Goal: Information Seeking & Learning: Understand process/instructions

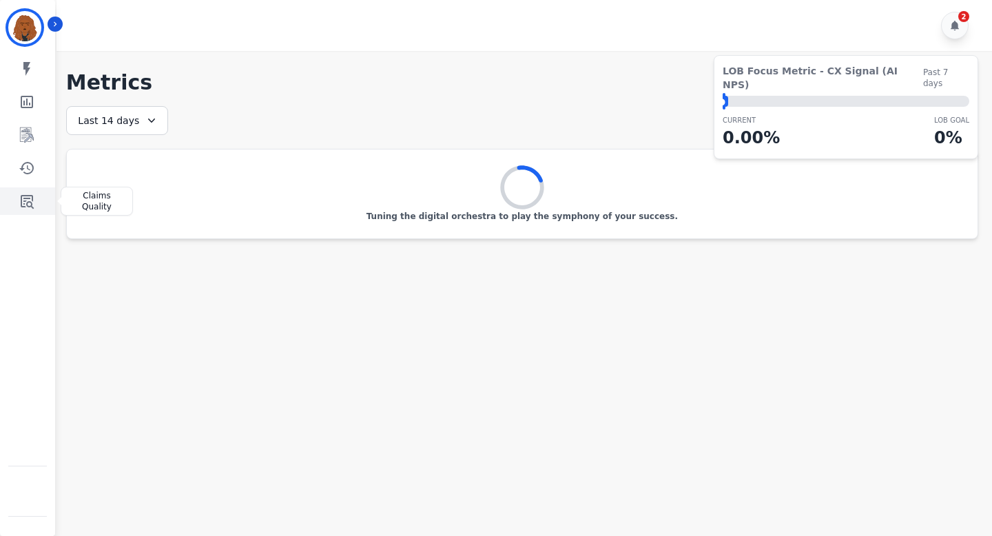
click at [39, 201] on link "Sidebar" at bounding box center [28, 201] width 53 height 28
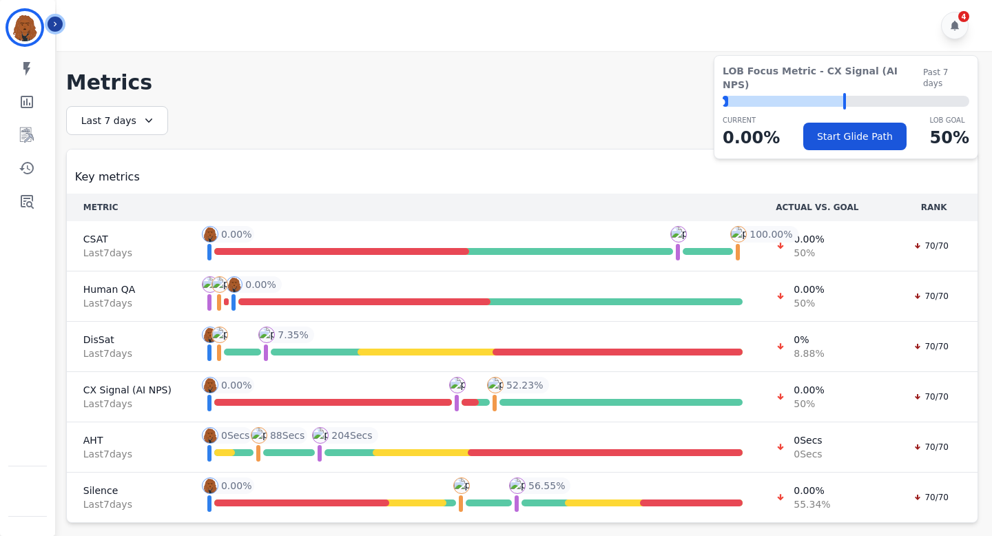
click at [55, 21] on icon "Sidebar" at bounding box center [55, 24] width 10 height 10
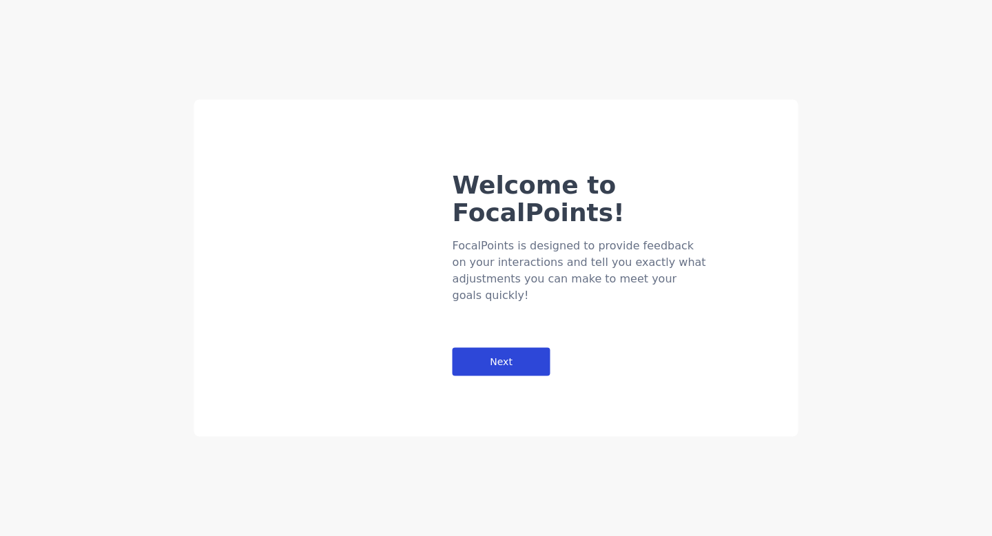
click at [500, 348] on div "Next" at bounding box center [502, 362] width 98 height 28
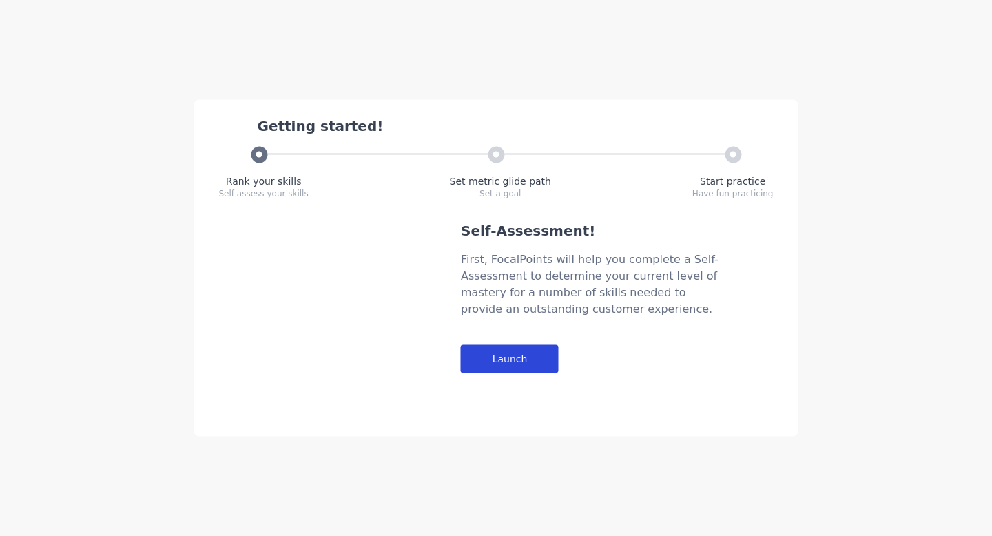
click at [513, 357] on div "Launch" at bounding box center [510, 359] width 98 height 28
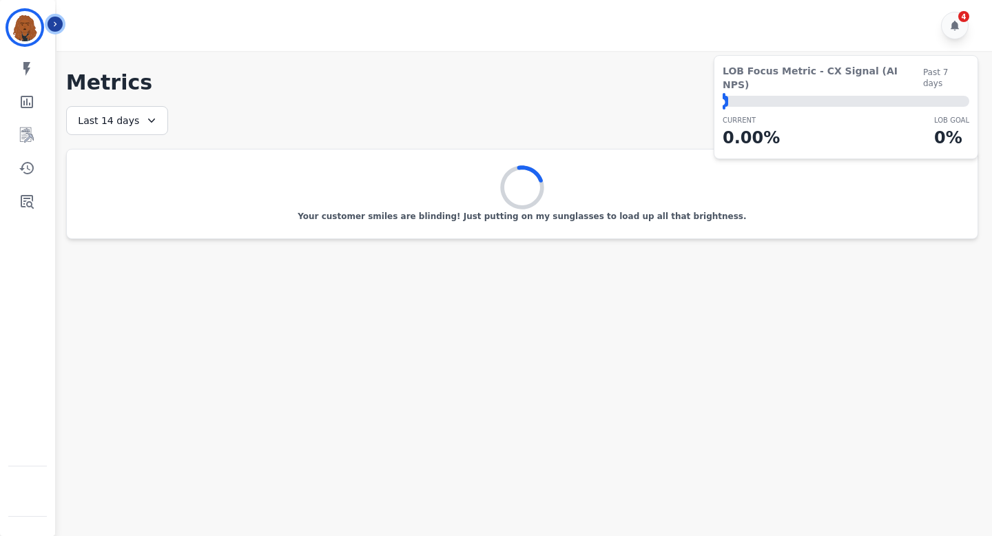
click at [56, 23] on icon "Sidebar" at bounding box center [55, 24] width 3 height 5
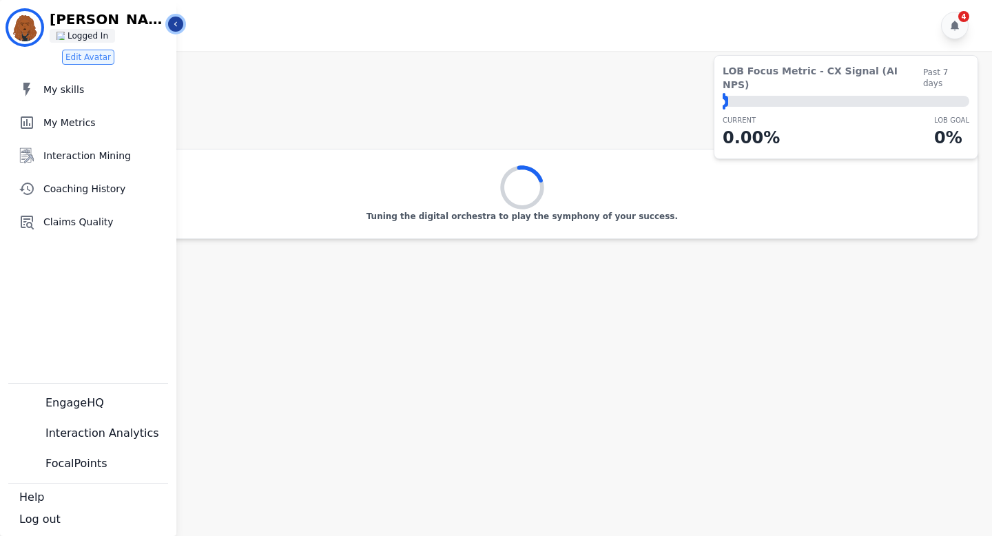
click at [179, 21] on icon "Sidebar" at bounding box center [176, 24] width 10 height 10
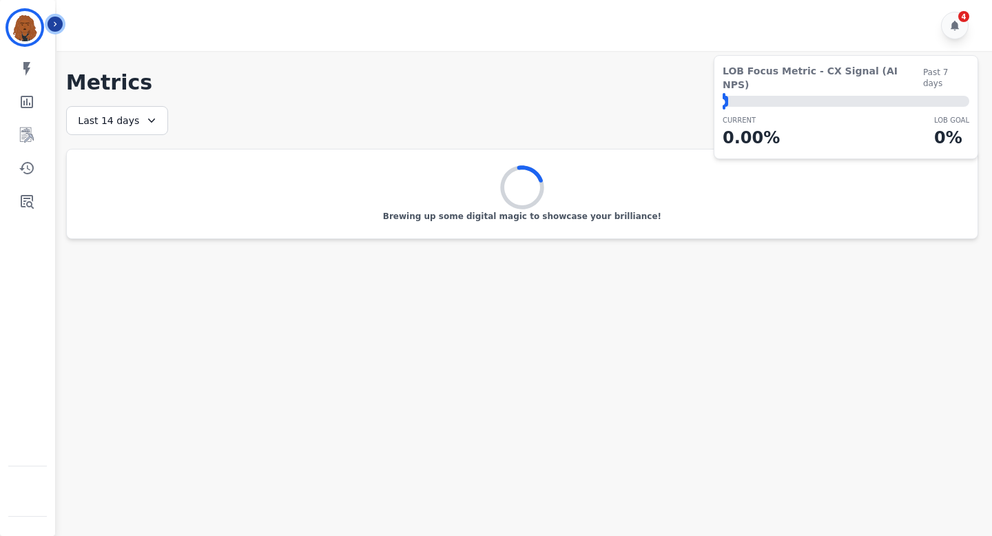
click at [54, 20] on icon "Sidebar" at bounding box center [55, 24] width 10 height 10
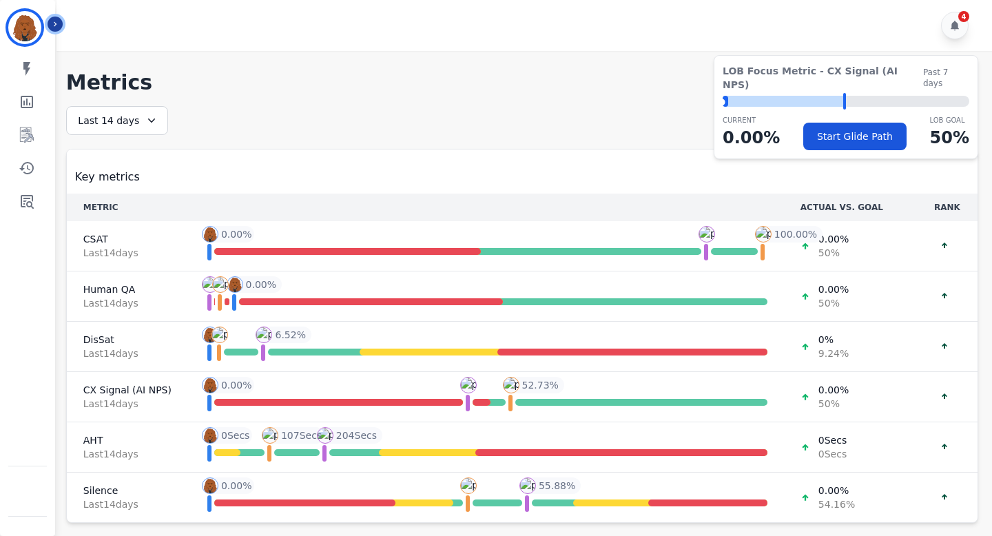
click at [59, 27] on button "Icon description" at bounding box center [55, 24] width 15 height 15
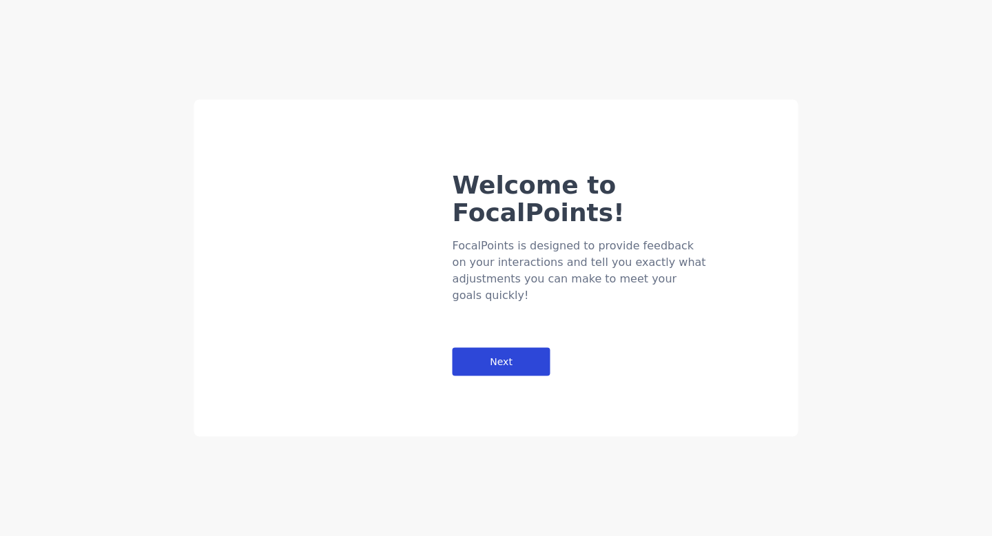
click at [473, 348] on div "Next" at bounding box center [502, 362] width 98 height 28
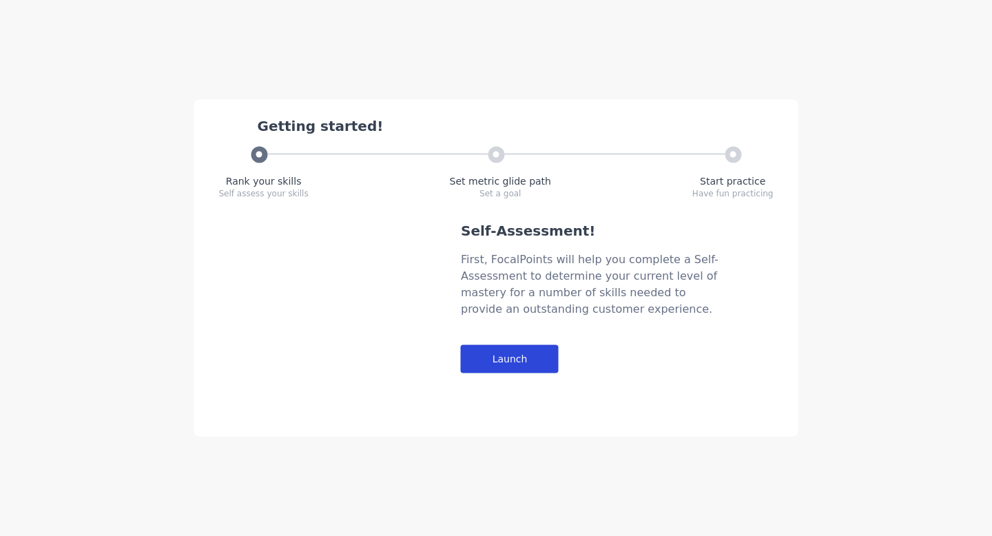
click at [477, 348] on div "Launch" at bounding box center [510, 359] width 98 height 28
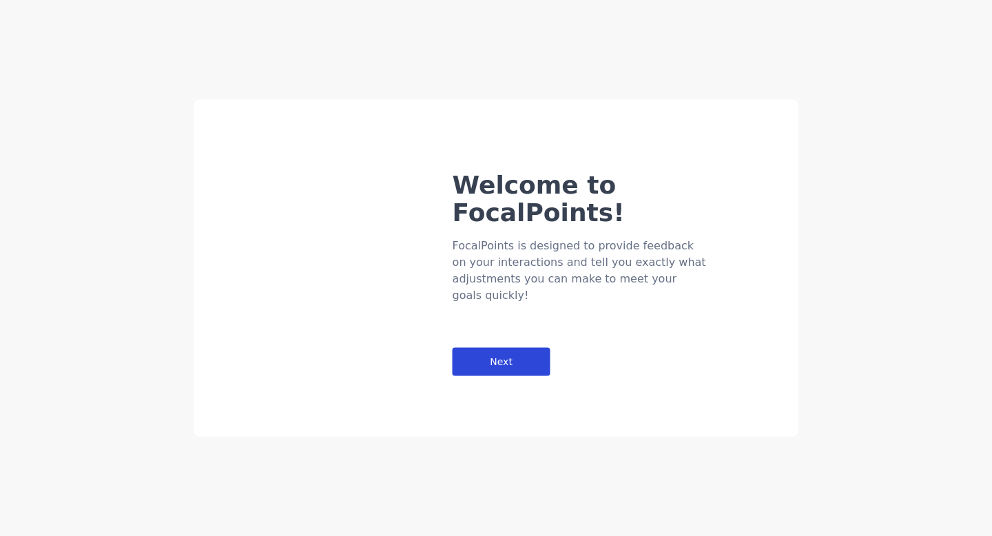
click at [483, 348] on div "Next" at bounding box center [502, 362] width 98 height 28
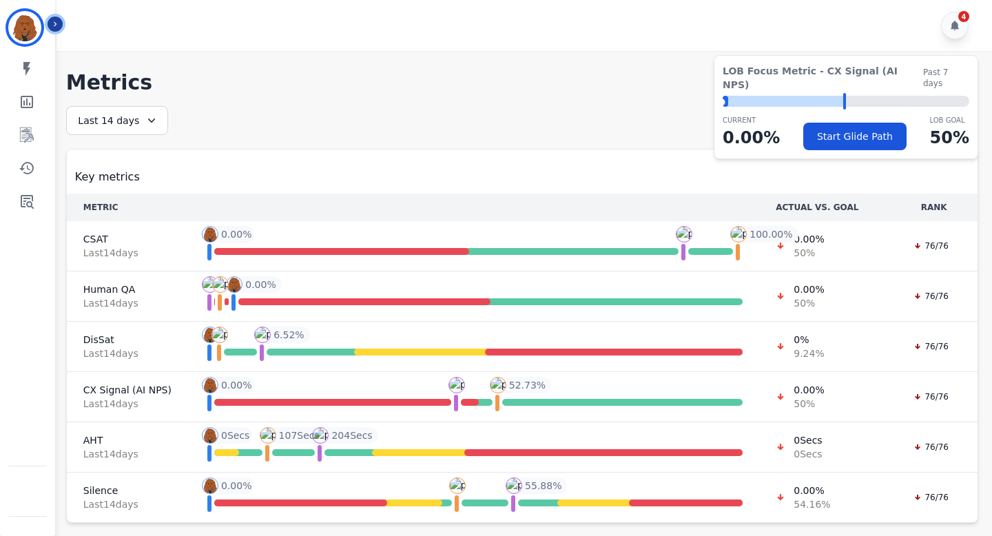
click at [58, 21] on icon "Sidebar" at bounding box center [55, 24] width 10 height 10
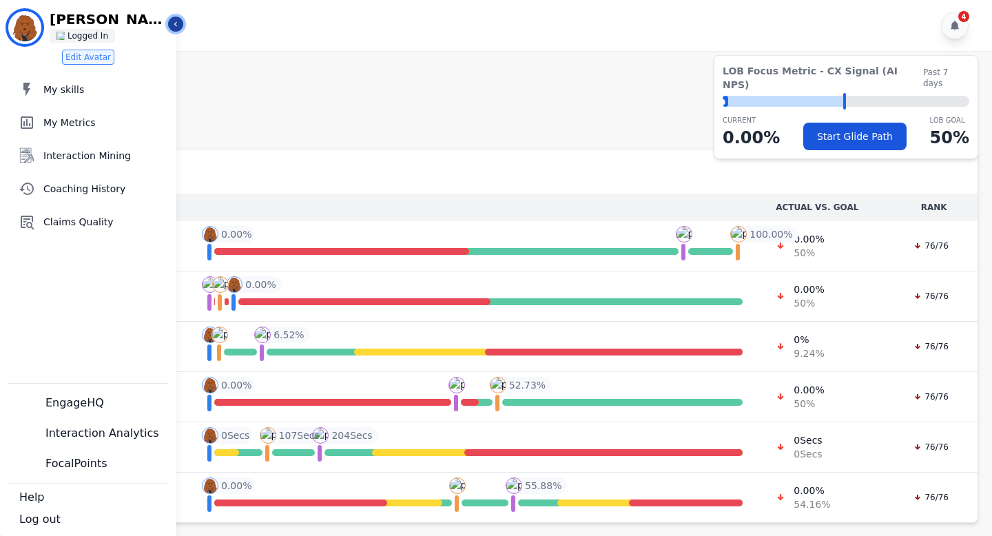
click at [180, 27] on button "Icon description" at bounding box center [175, 24] width 15 height 15
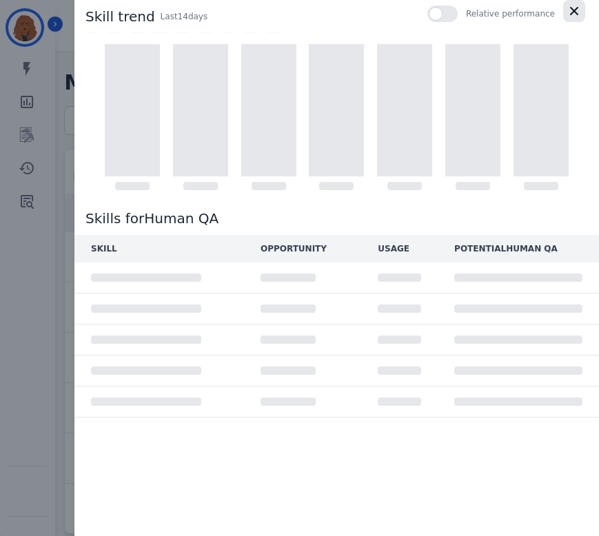
click at [579, 4] on icon "button" at bounding box center [574, 11] width 14 height 14
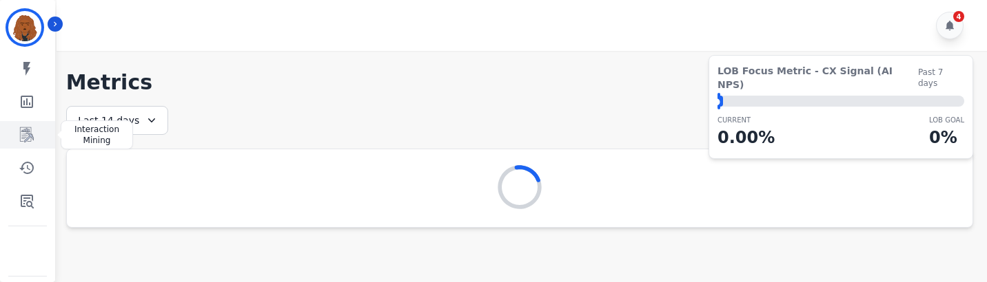
scroll to position [8, 0]
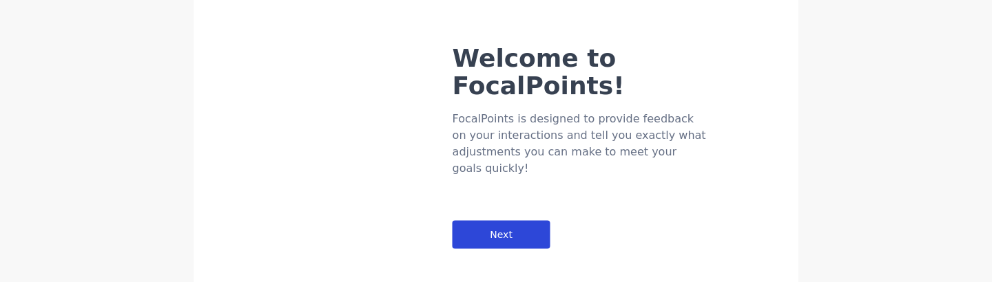
click at [516, 221] on div "Next" at bounding box center [502, 235] width 98 height 28
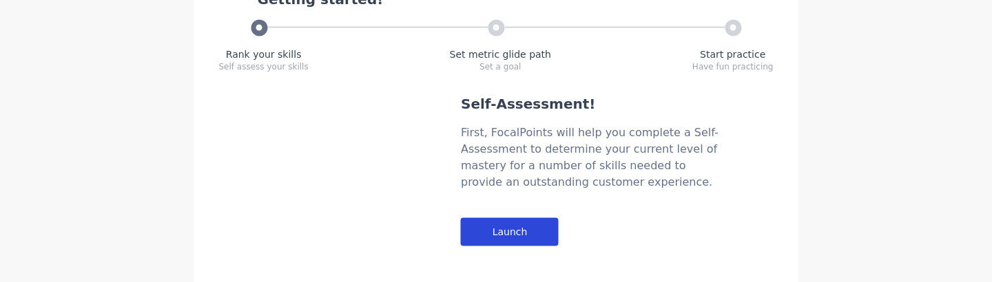
click at [513, 224] on div "Launch" at bounding box center [510, 232] width 98 height 28
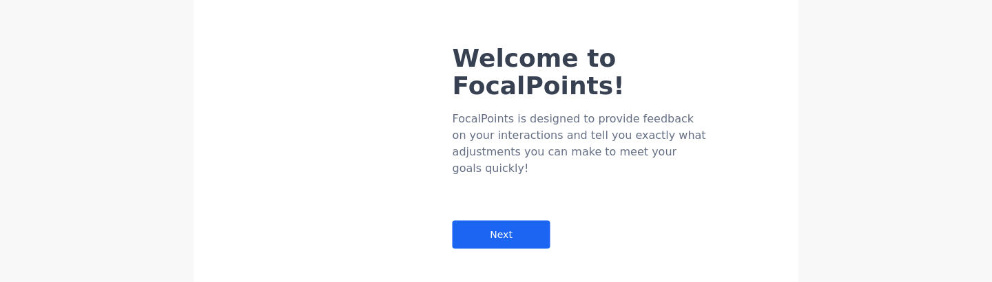
click at [352, 234] on div "Welcome to FocalPoints! FocalPoints is designed to provide feedback on your int…" at bounding box center [496, 141] width 604 height 337
click at [516, 221] on div "Next" at bounding box center [502, 235] width 98 height 28
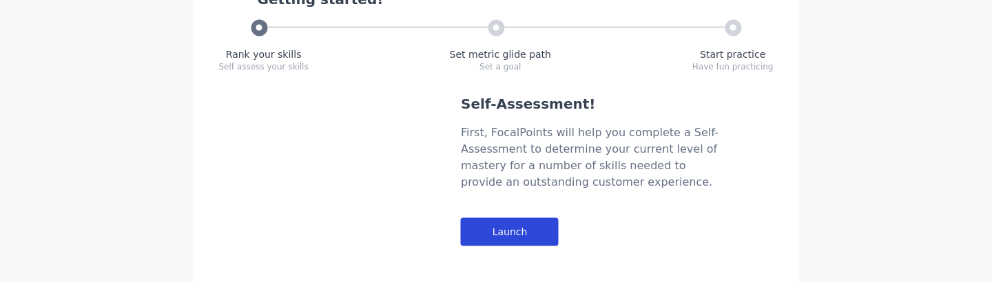
click at [493, 230] on div "Launch" at bounding box center [510, 232] width 98 height 28
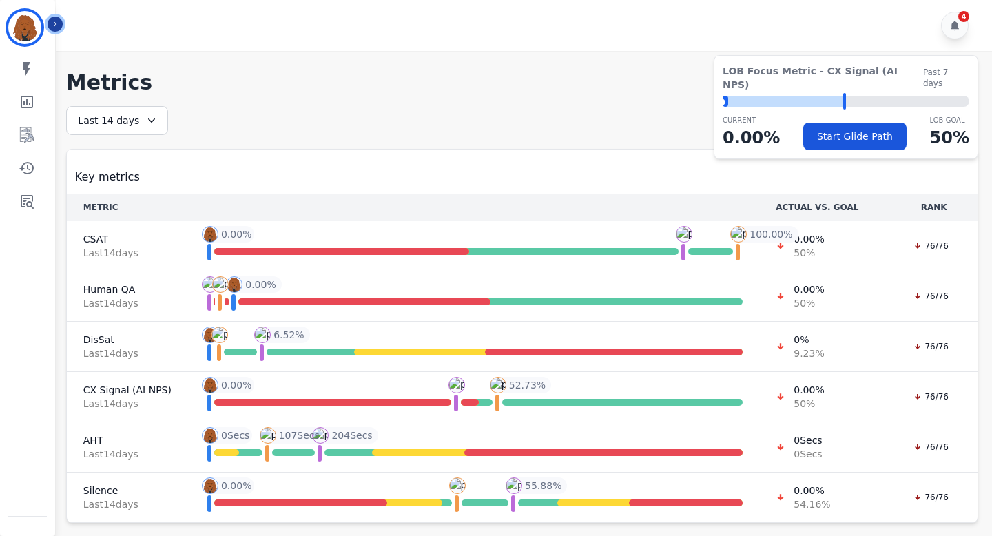
click at [54, 25] on icon "Sidebar" at bounding box center [55, 24] width 10 height 10
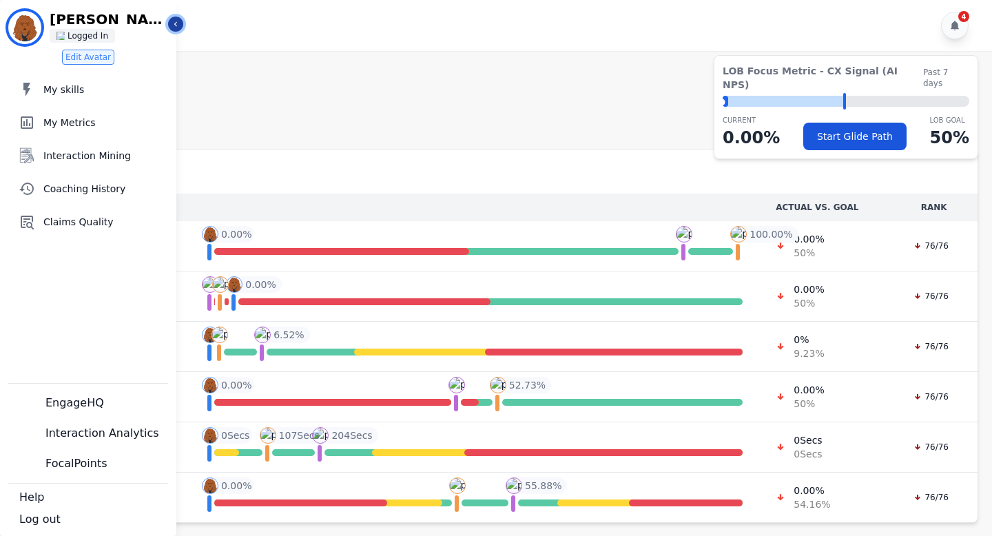
click at [177, 25] on icon "Sidebar" at bounding box center [176, 24] width 10 height 10
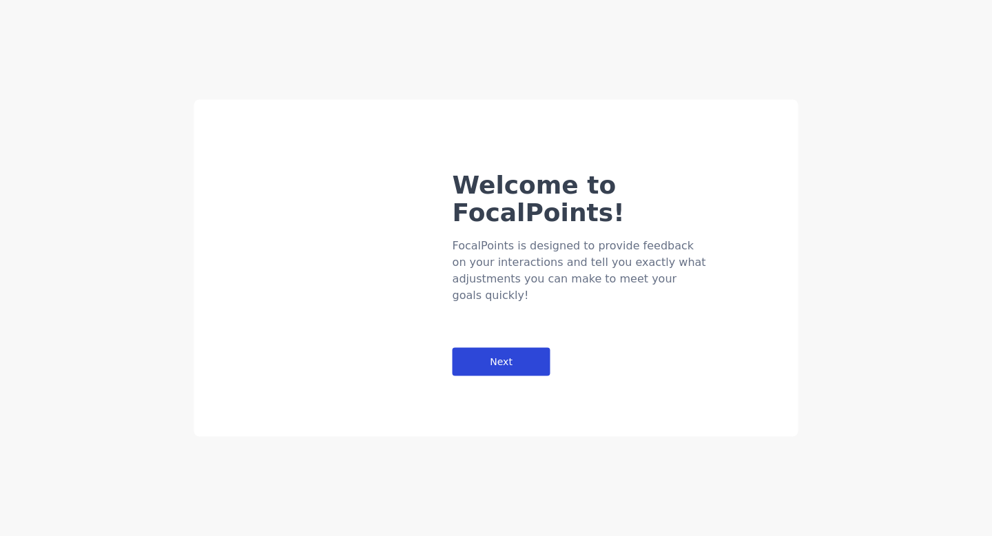
click at [493, 348] on div "Next" at bounding box center [502, 362] width 98 height 28
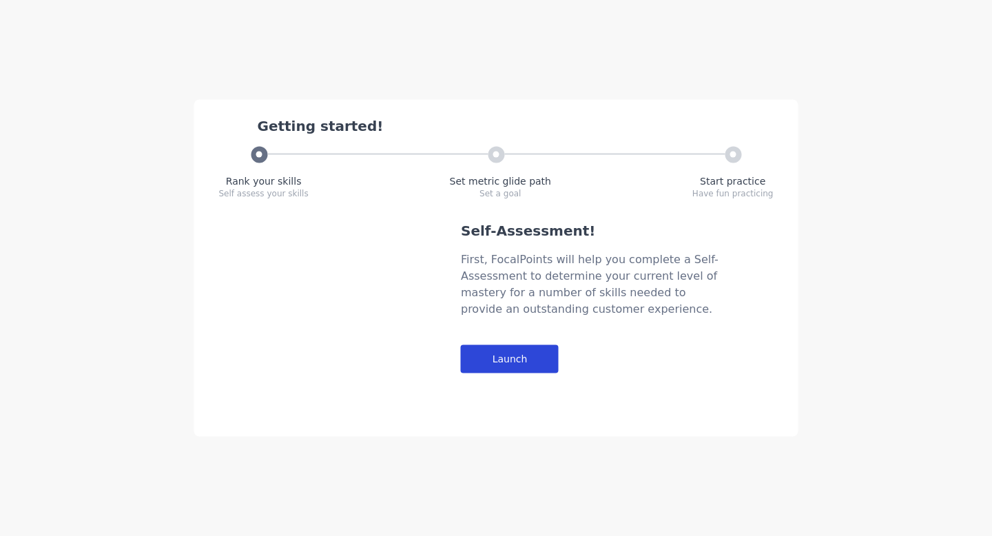
click at [503, 354] on div "Launch" at bounding box center [510, 359] width 98 height 28
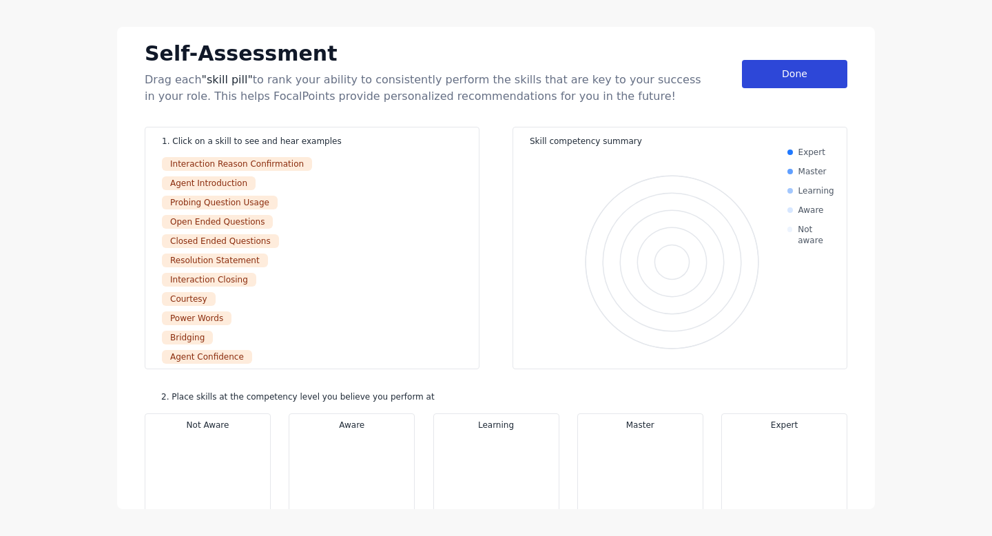
click at [778, 75] on div "Done" at bounding box center [794, 74] width 105 height 28
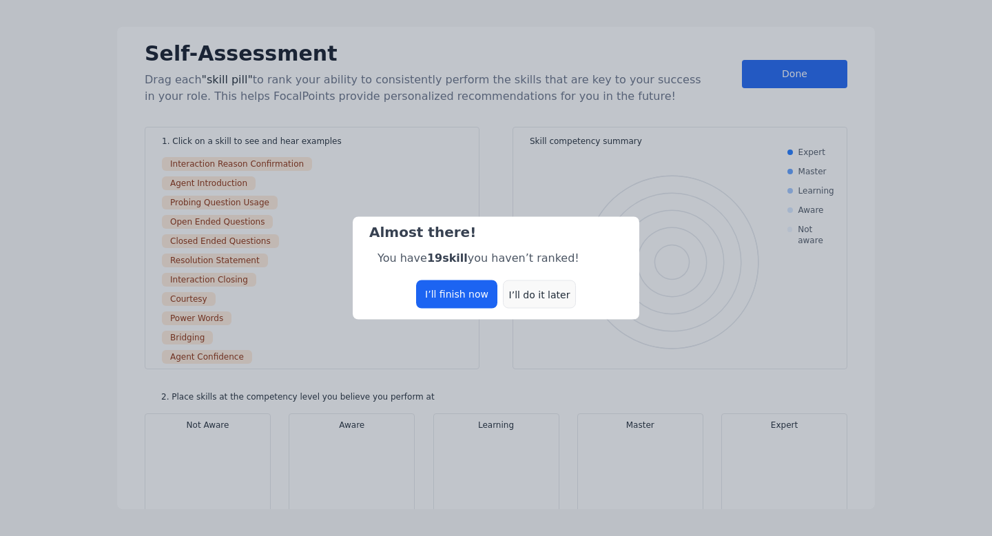
click at [542, 295] on div "I’ll do it later" at bounding box center [539, 294] width 73 height 28
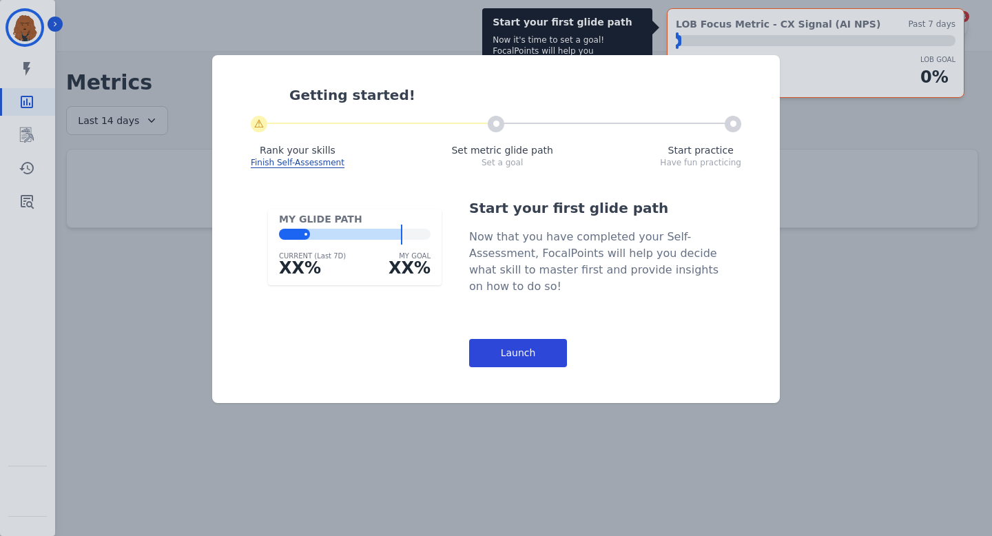
click at [526, 344] on div "Launch" at bounding box center [518, 353] width 98 height 28
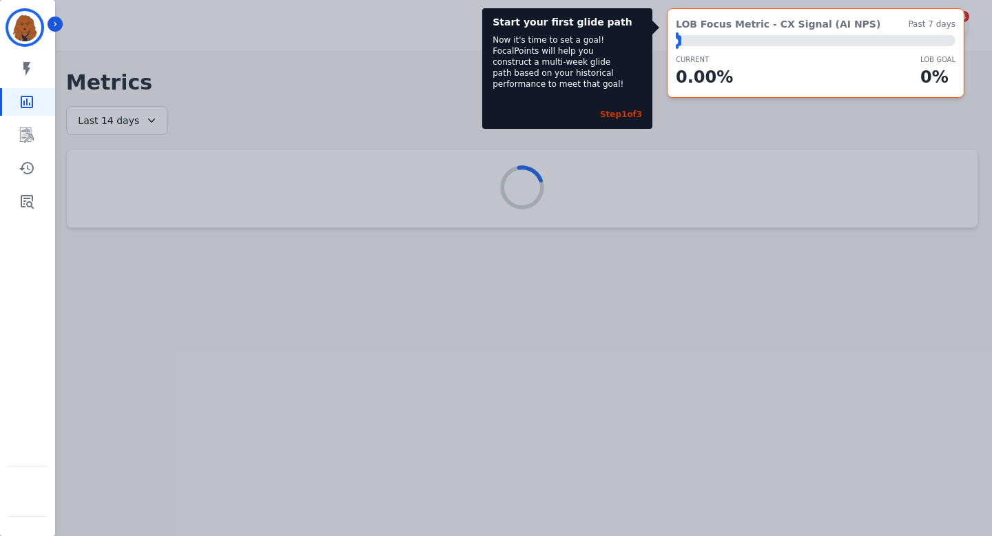
click at [475, 106] on div "Start your first glide path Now it's time to set a goal! FocalPoints will help …" at bounding box center [496, 268] width 992 height 536
click at [342, 123] on div "Start your first glide path Now it's time to set a goal! FocalPoints will help …" at bounding box center [496, 268] width 992 height 536
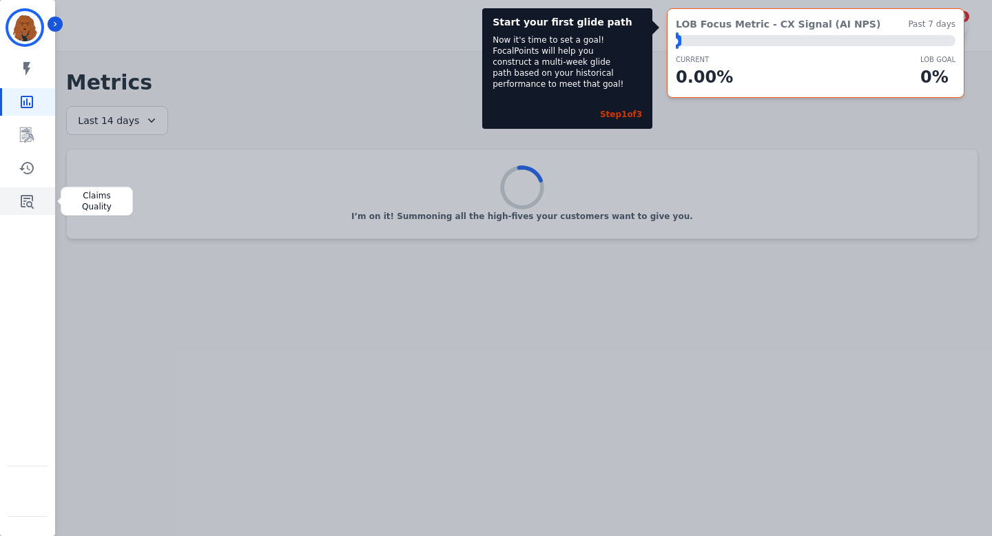
click at [36, 194] on link "Sidebar" at bounding box center [28, 201] width 53 height 28
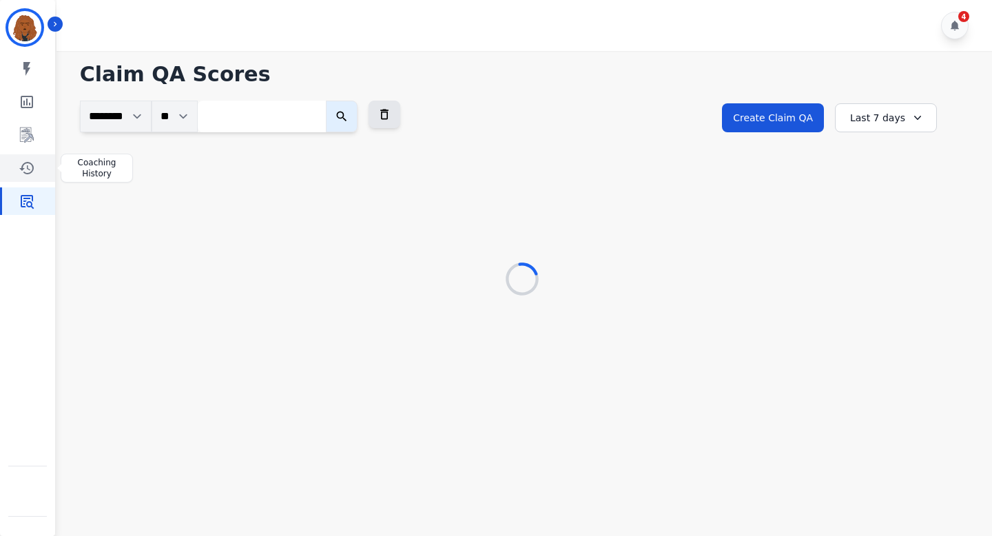
click at [36, 161] on link "Sidebar" at bounding box center [28, 168] width 53 height 28
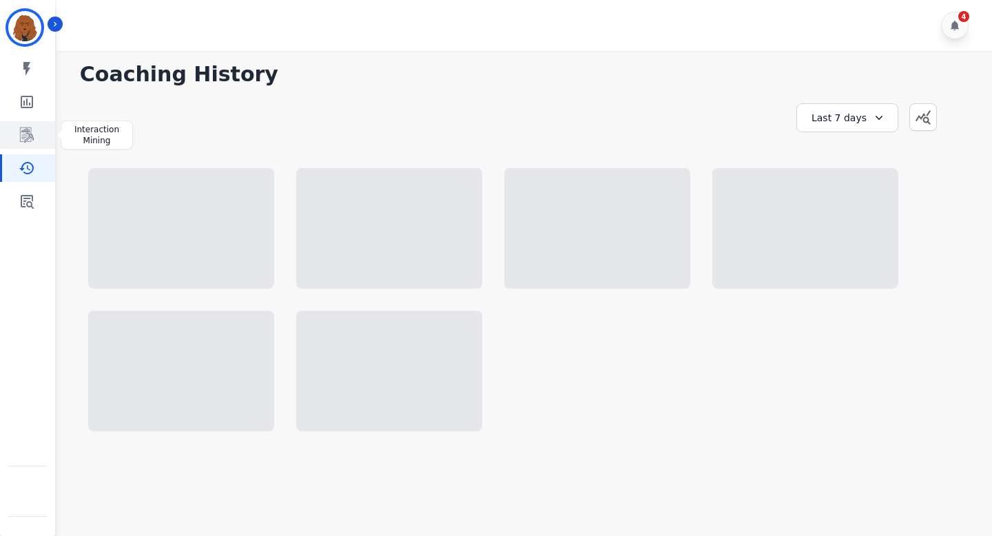
click at [30, 122] on link "Sidebar" at bounding box center [28, 135] width 53 height 28
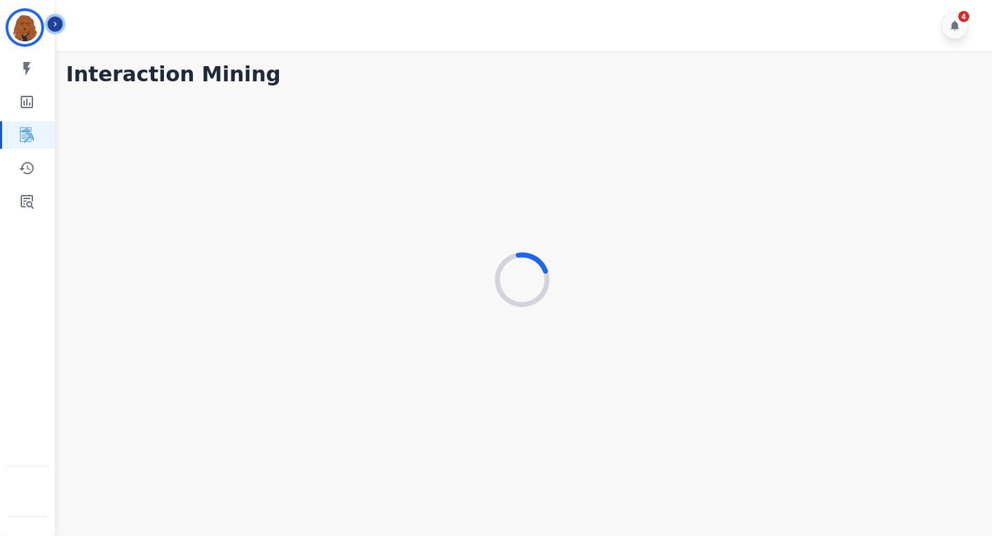
click at [57, 20] on icon "Sidebar" at bounding box center [55, 24] width 10 height 10
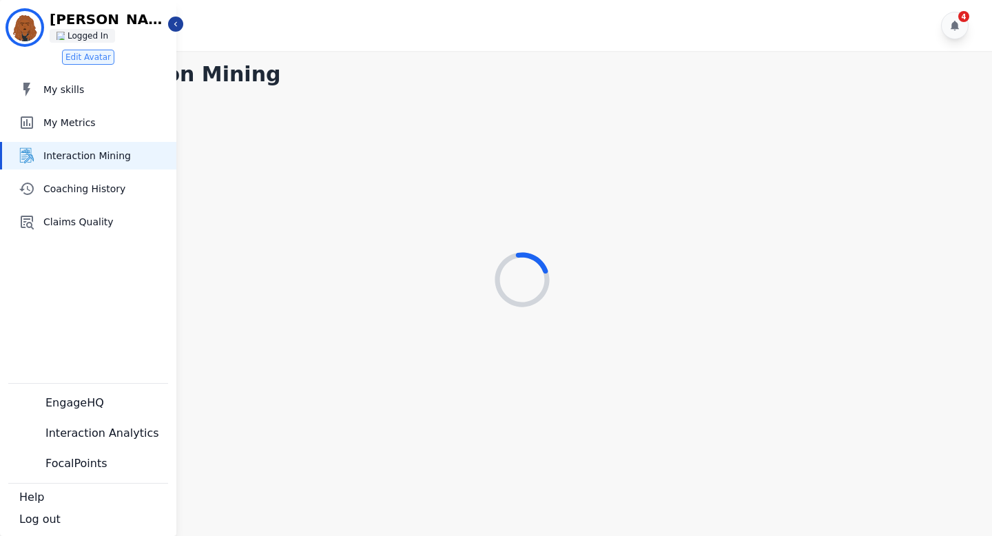
click at [232, 215] on div at bounding box center [522, 280] width 912 height 376
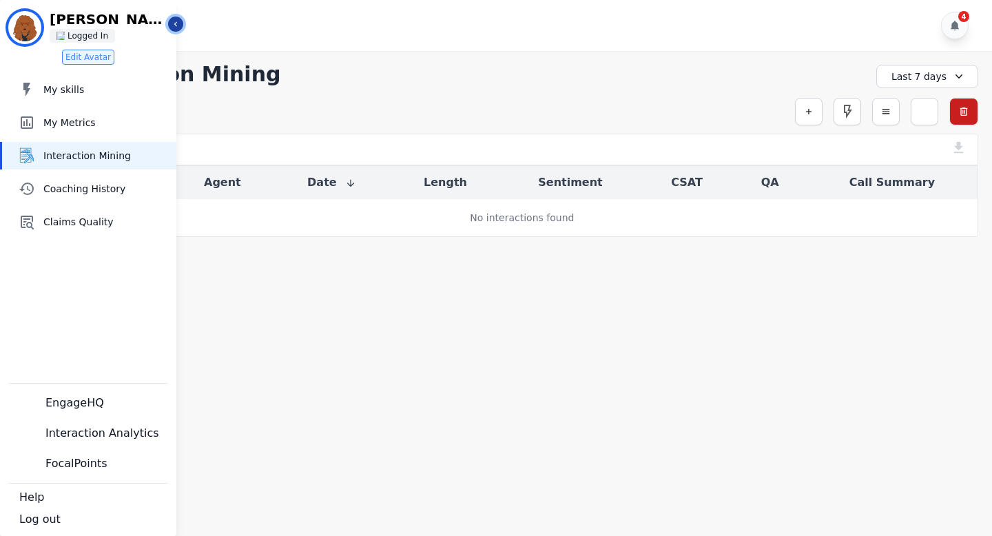
click at [177, 22] on icon "Sidebar" at bounding box center [176, 24] width 10 height 10
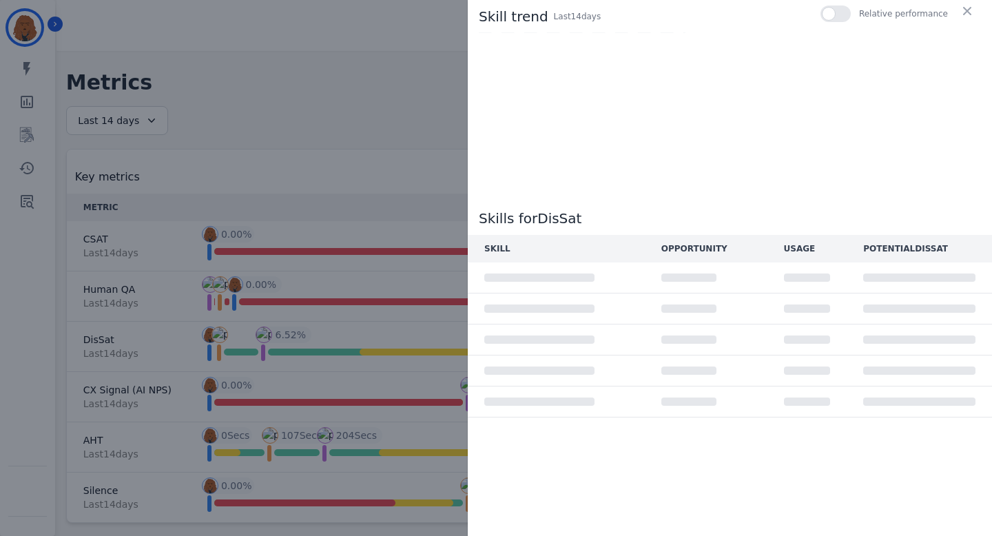
click at [389, 172] on div "Skill trend Last 14 day s Relative performance Skills for DisSat SKILL OPPORTUN…" at bounding box center [496, 268] width 992 height 536
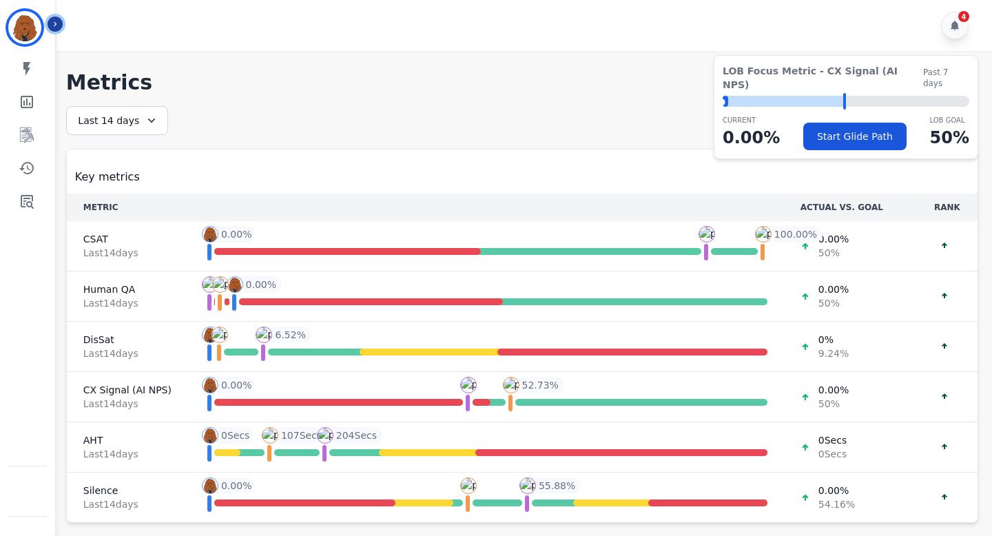
click at [59, 19] on icon "Sidebar" at bounding box center [55, 24] width 10 height 10
